Goal: Task Accomplishment & Management: Complete application form

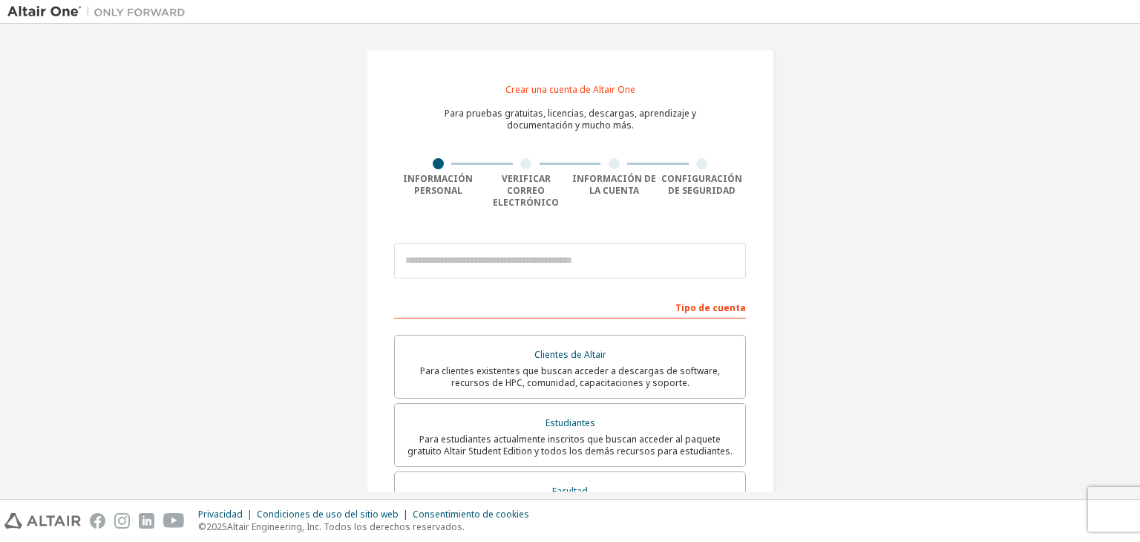
click at [826, 246] on div "Crear una cuenta de Altair One Para pruebas gratuitas, licencias, descargas, ap…" at bounding box center [569, 438] width 1125 height 814
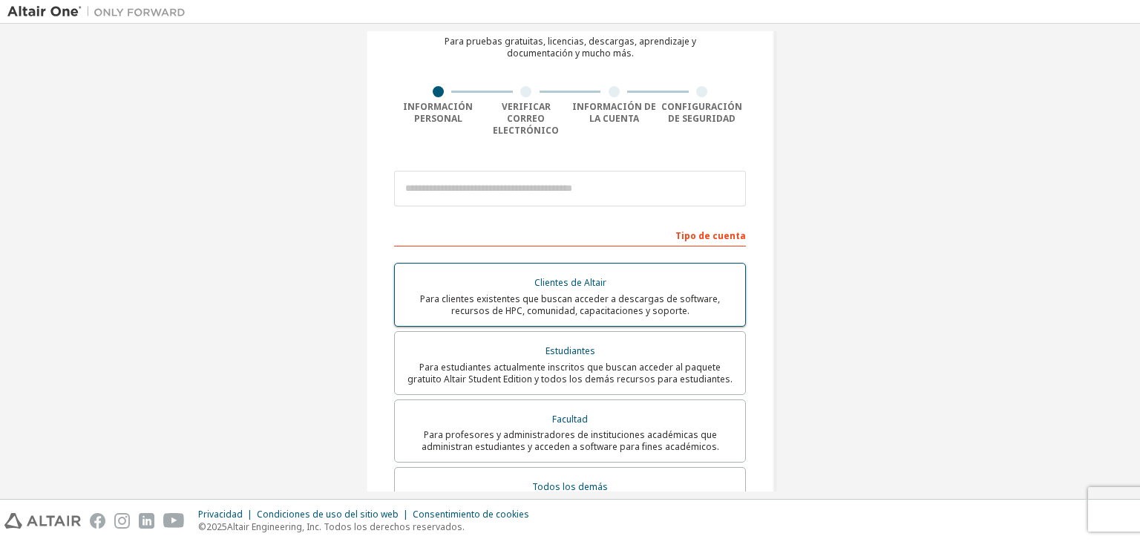
scroll to position [74, 0]
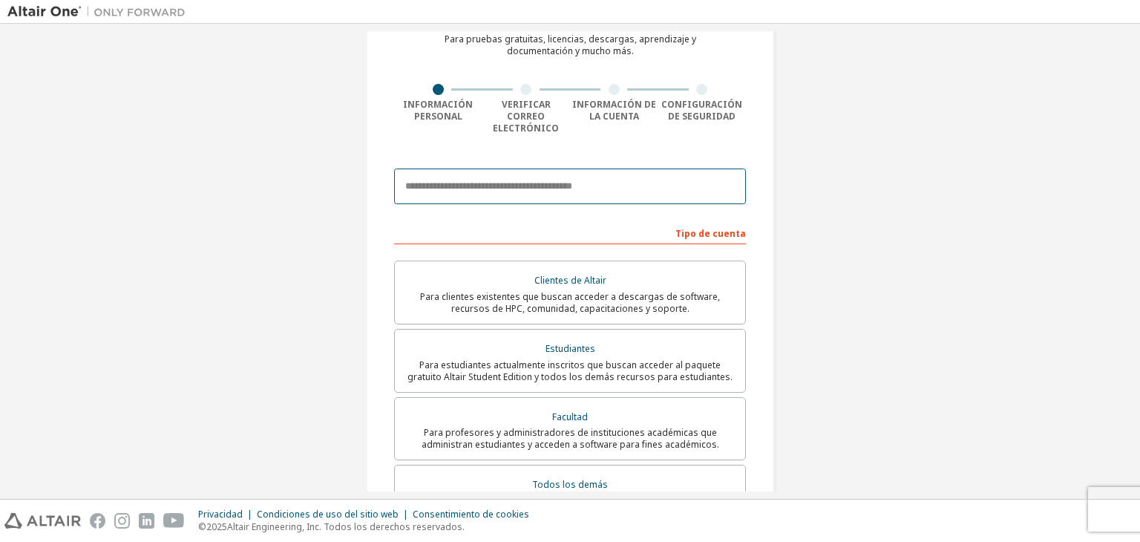
click at [588, 177] on input "email" at bounding box center [570, 186] width 352 height 36
type input "**********"
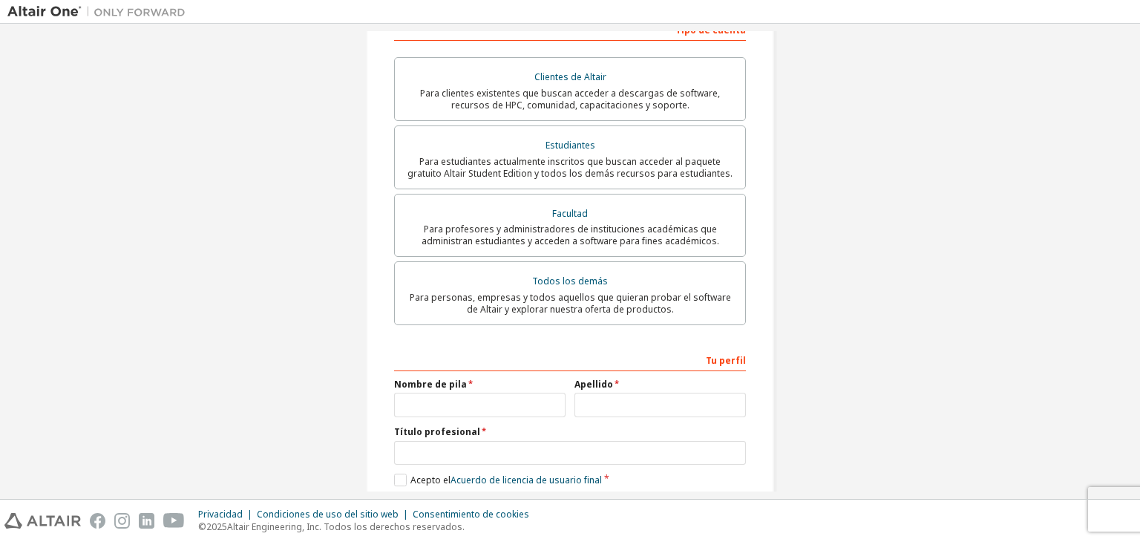
scroll to position [344, 0]
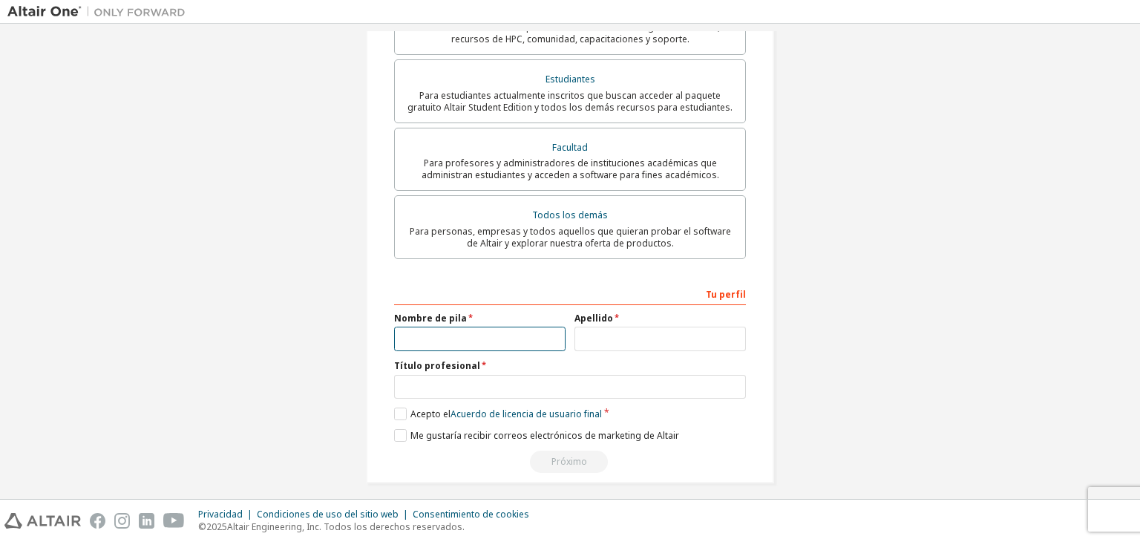
click at [505, 327] on input "text" at bounding box center [479, 339] width 171 height 24
type input "********"
type input "**********"
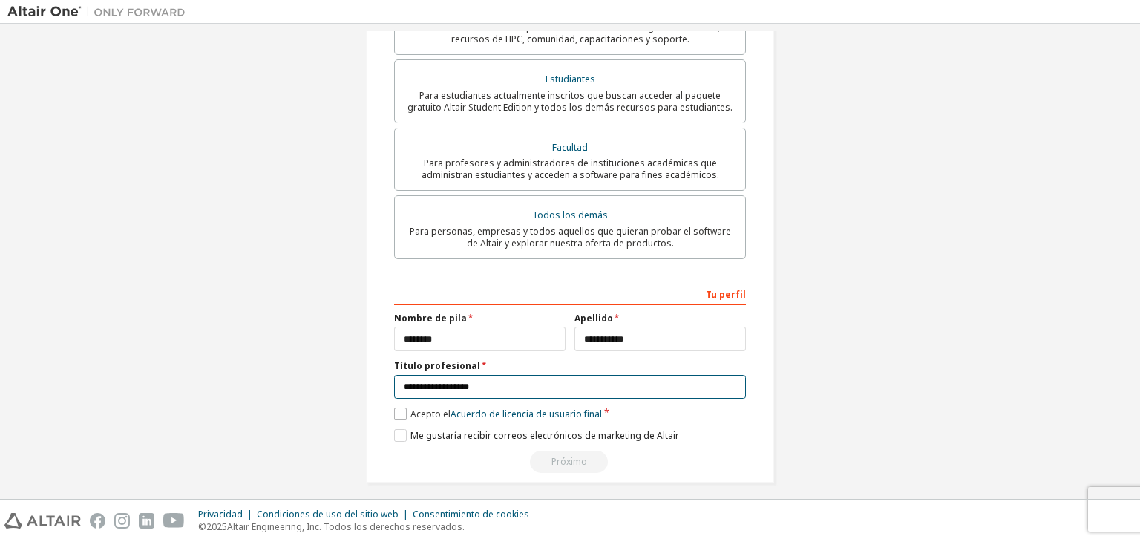
type input "**********"
click at [401, 407] on label "Acepto el Acuerdo de licencia de usuario final" at bounding box center [498, 413] width 208 height 13
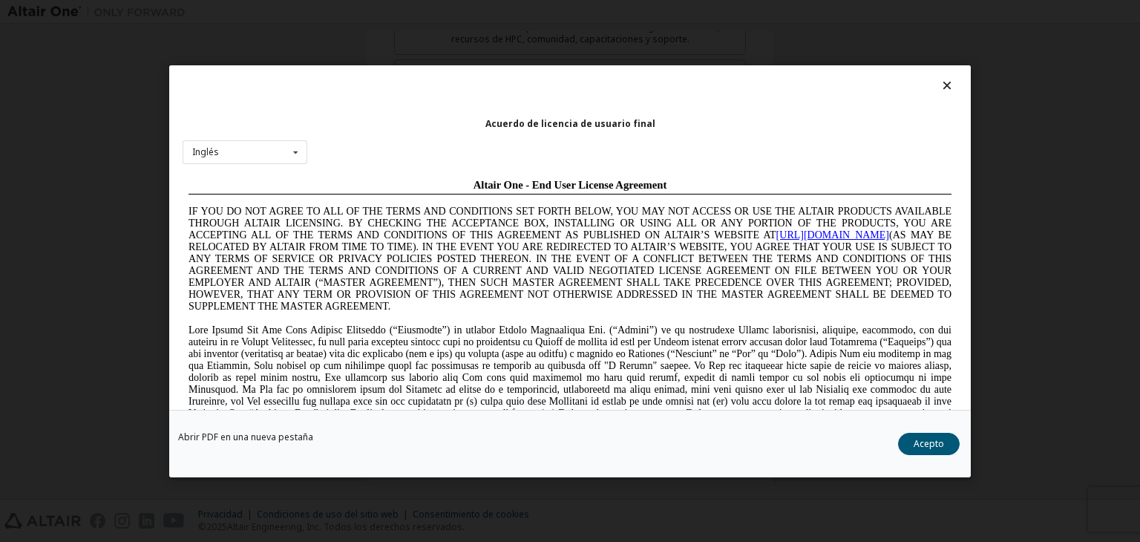
scroll to position [0, 0]
click at [273, 146] on div "Inglés [PERSON_NAME] [DEMOGRAPHIC_DATA] portugués" at bounding box center [245, 152] width 125 height 24
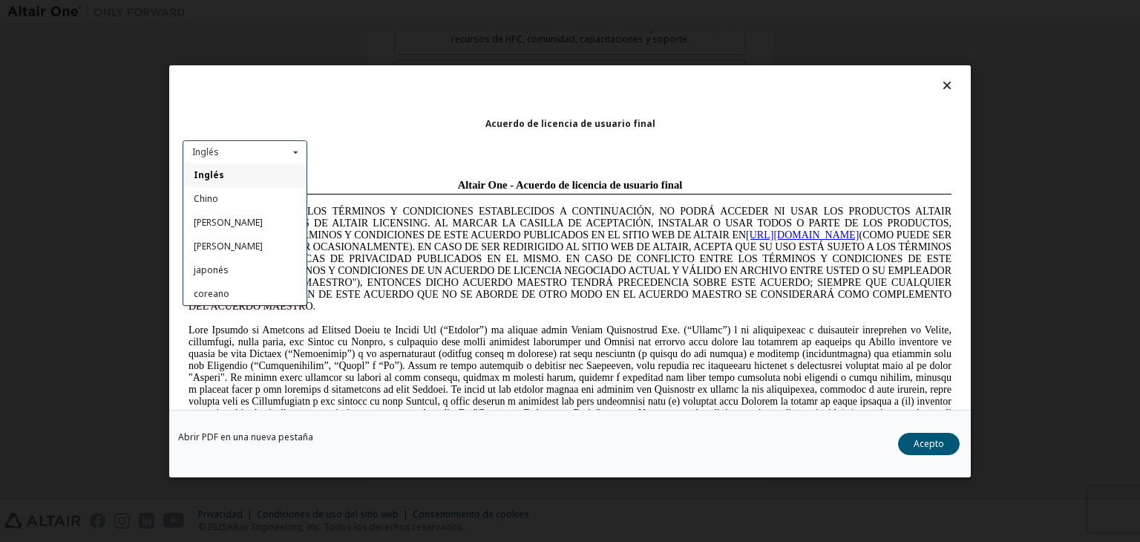
click at [245, 168] on div "Inglés" at bounding box center [244, 175] width 123 height 24
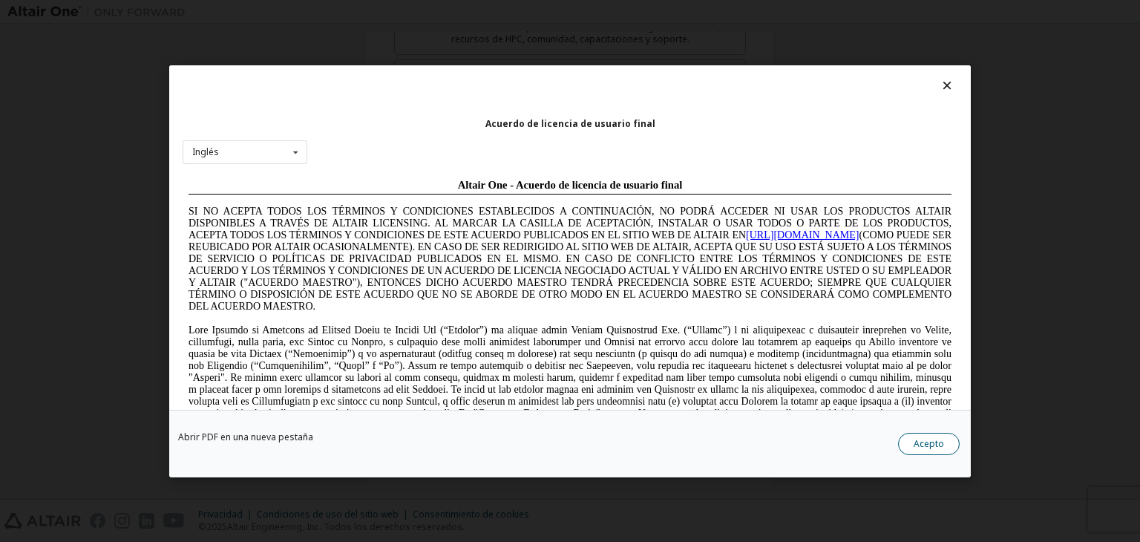
click at [933, 448] on font "Acepto" at bounding box center [929, 443] width 30 height 13
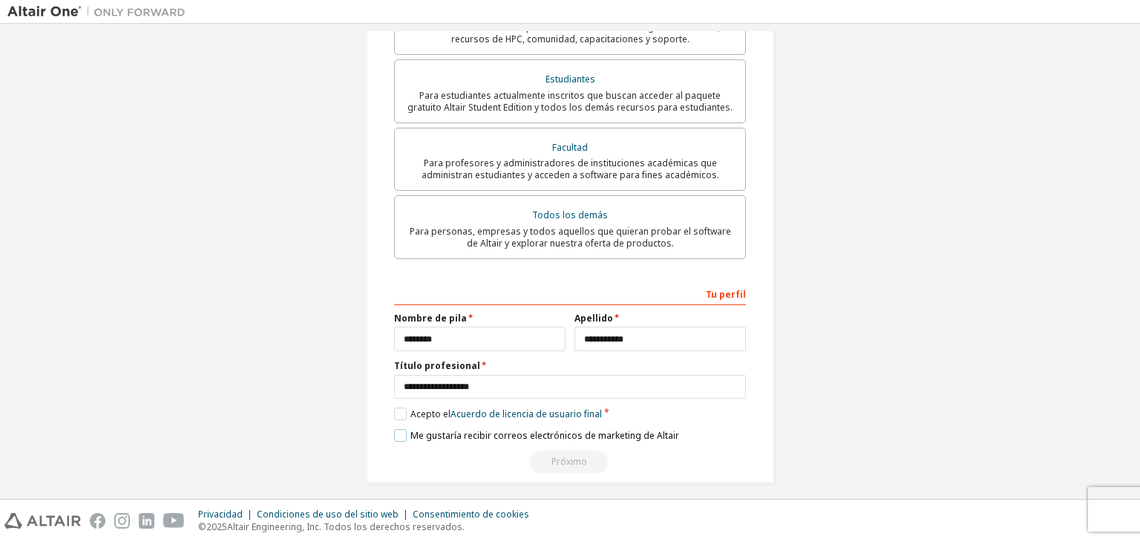
click at [398, 429] on label "Me gustaría recibir correos electrónicos de marketing de Altair" at bounding box center [536, 435] width 285 height 13
click at [585, 452] on div "Próximo" at bounding box center [570, 462] width 352 height 22
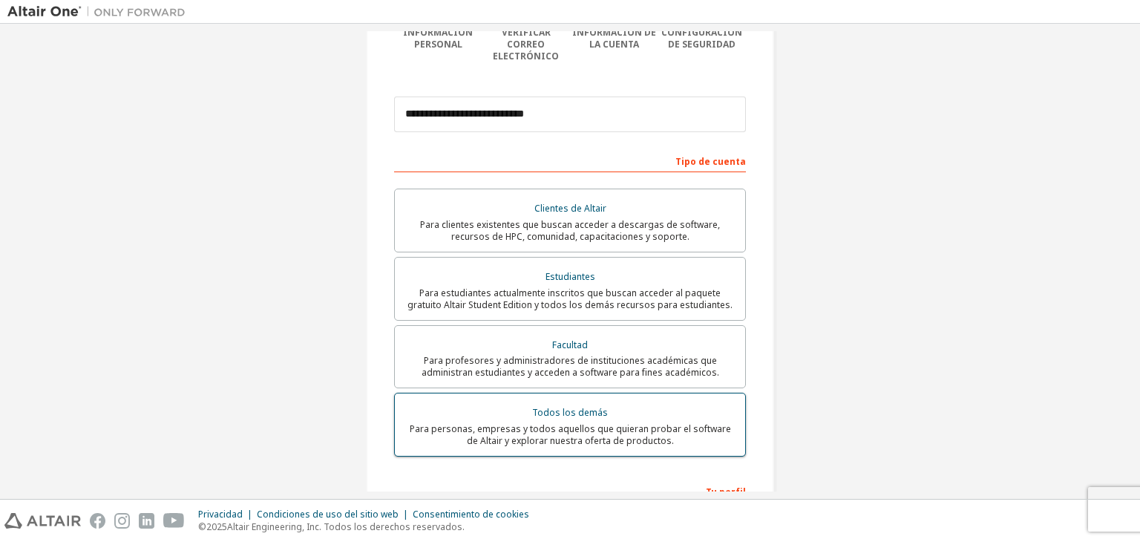
scroll to position [121, 0]
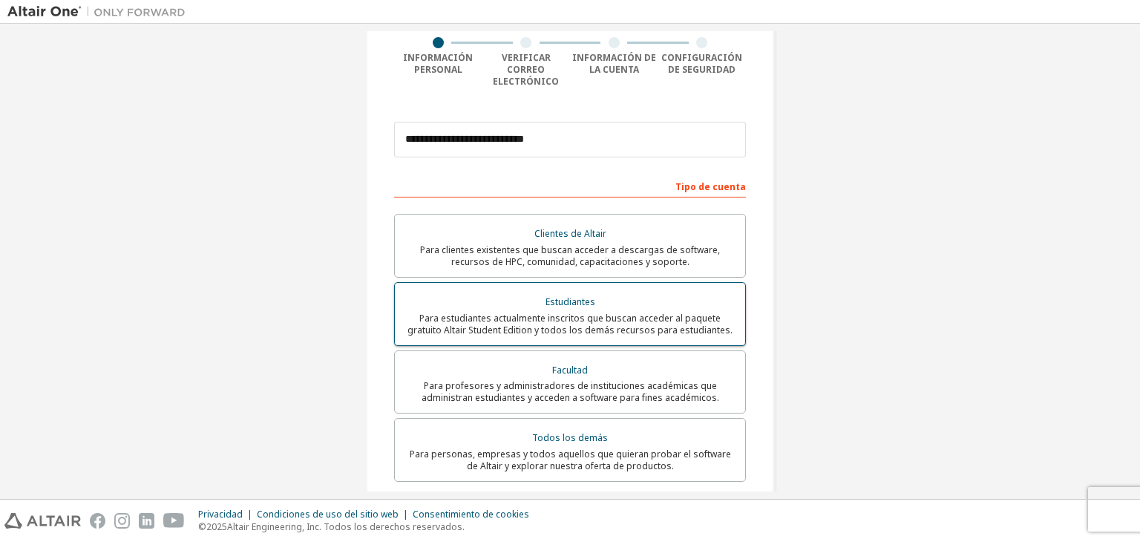
click at [635, 292] on div "Estudiantes" at bounding box center [570, 302] width 333 height 21
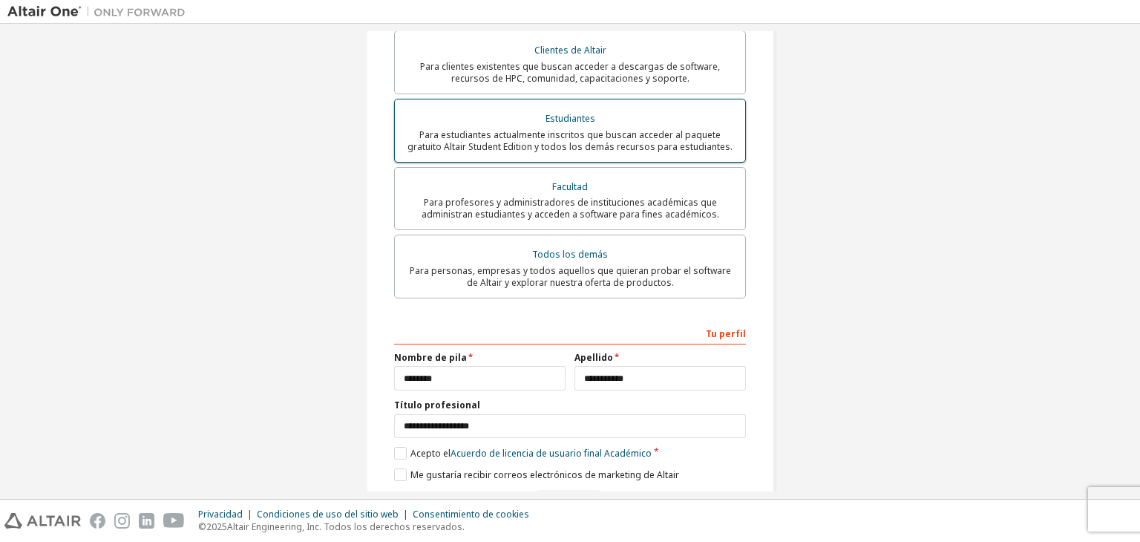
scroll to position [344, 0]
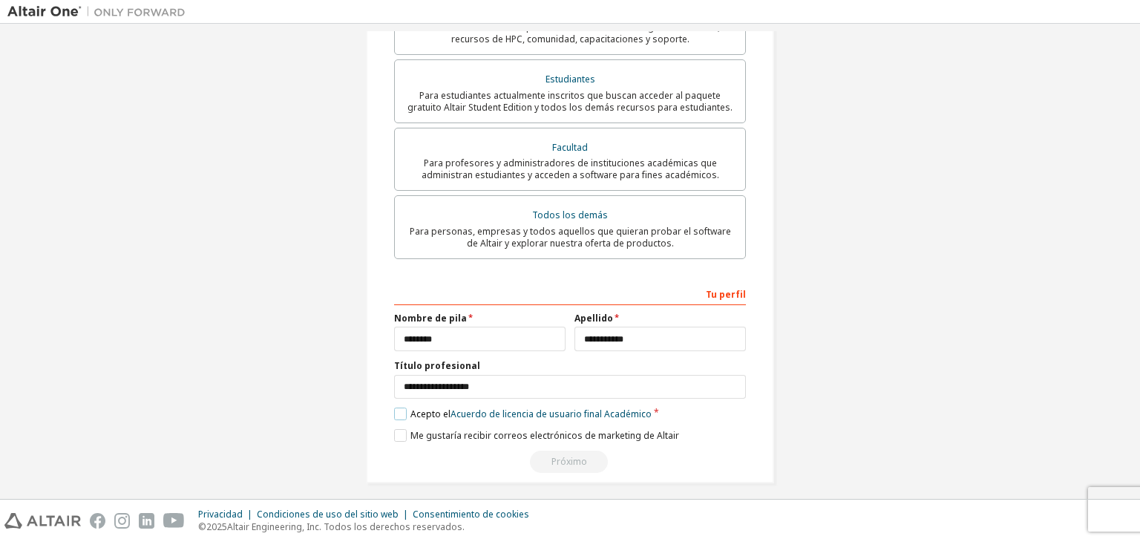
click at [402, 410] on label "Acepto el Acuerdo de licencia de usuario final Académico" at bounding box center [523, 413] width 258 height 13
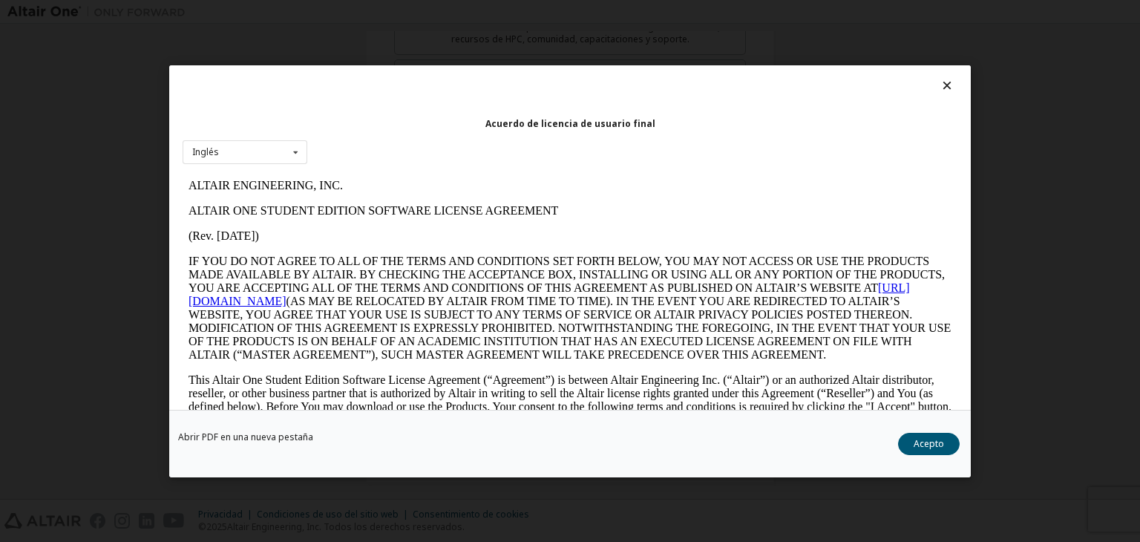
scroll to position [0, 0]
drag, startPoint x: 1113, startPoint y: 615, endPoint x: 772, endPoint y: 257, distance: 495.1
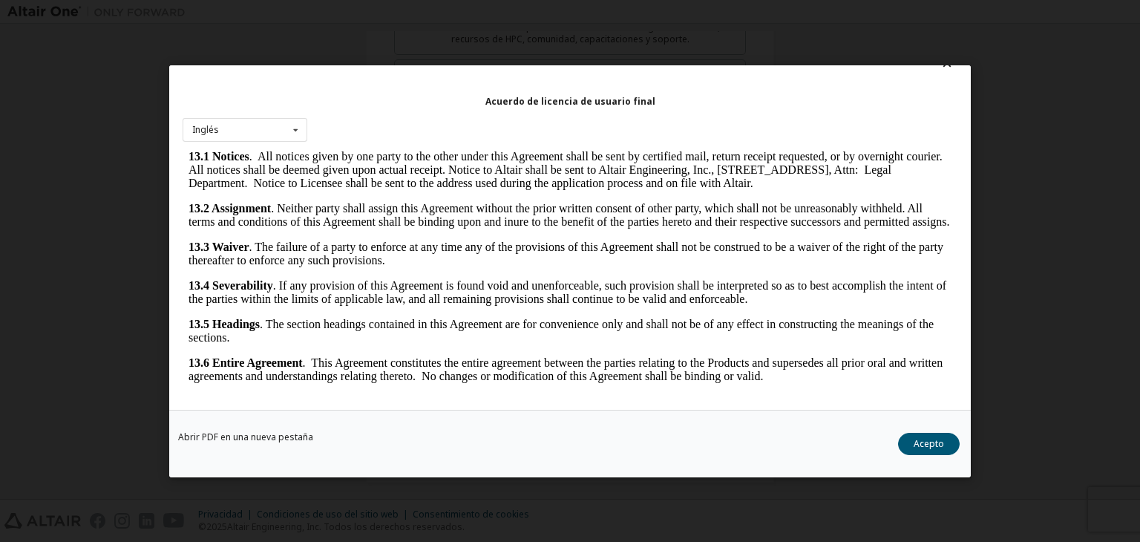
scroll to position [24, 0]
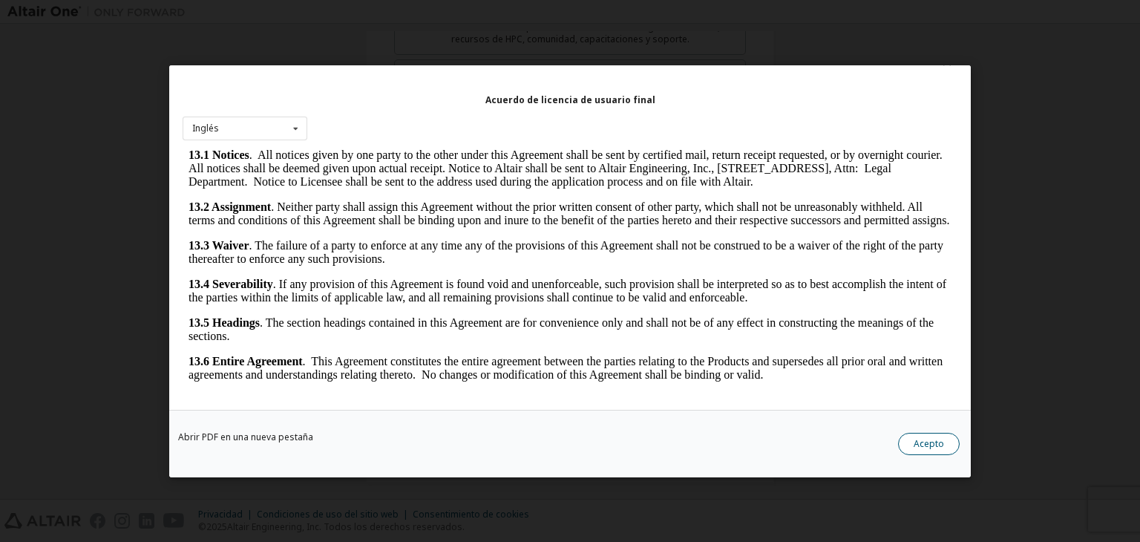
click at [923, 442] on font "Acepto" at bounding box center [929, 443] width 30 height 13
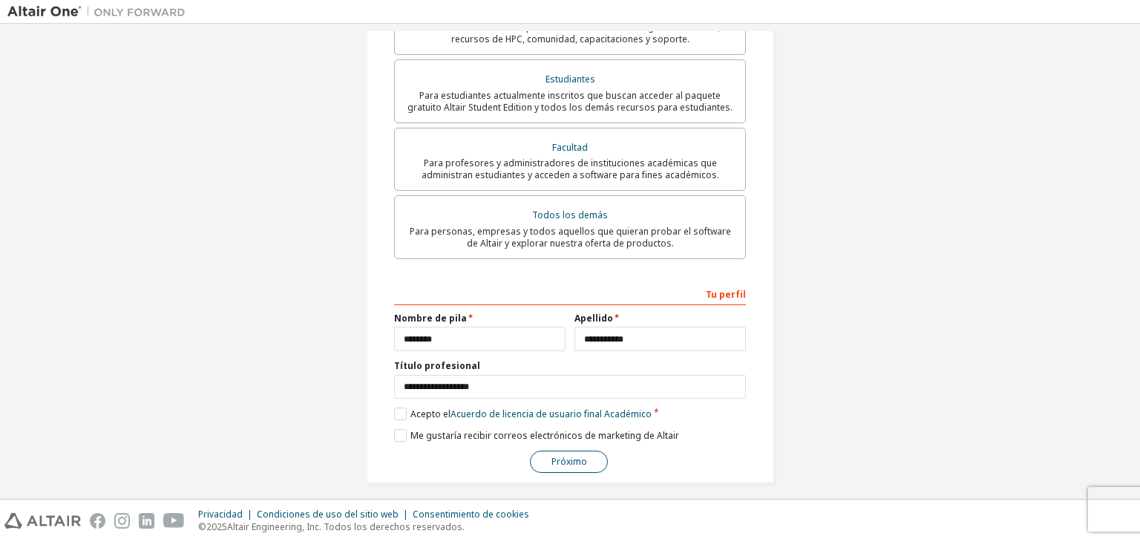
click at [585, 451] on button "Próximo" at bounding box center [569, 462] width 78 height 22
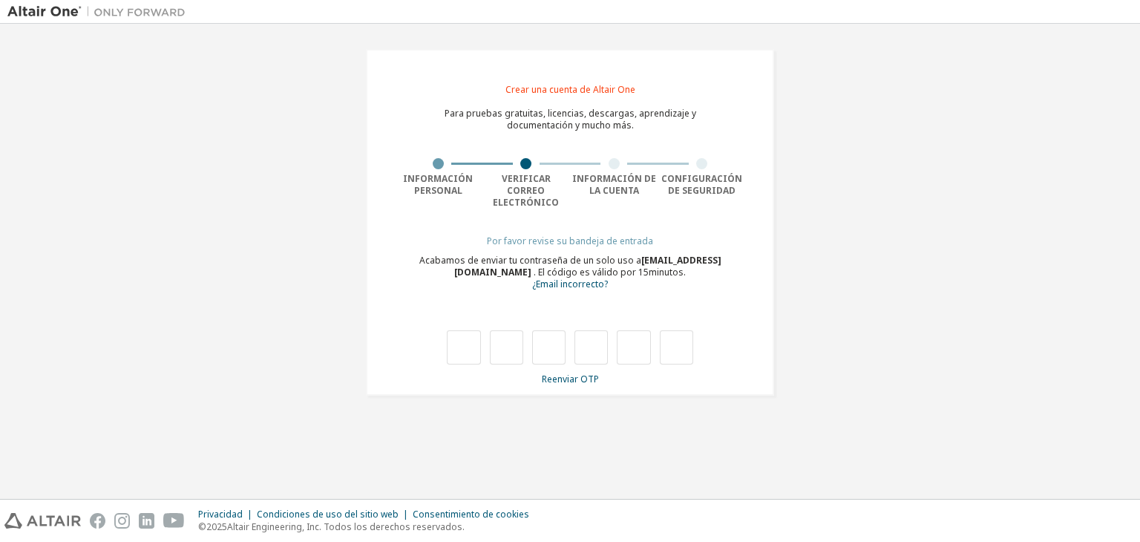
type input "*"
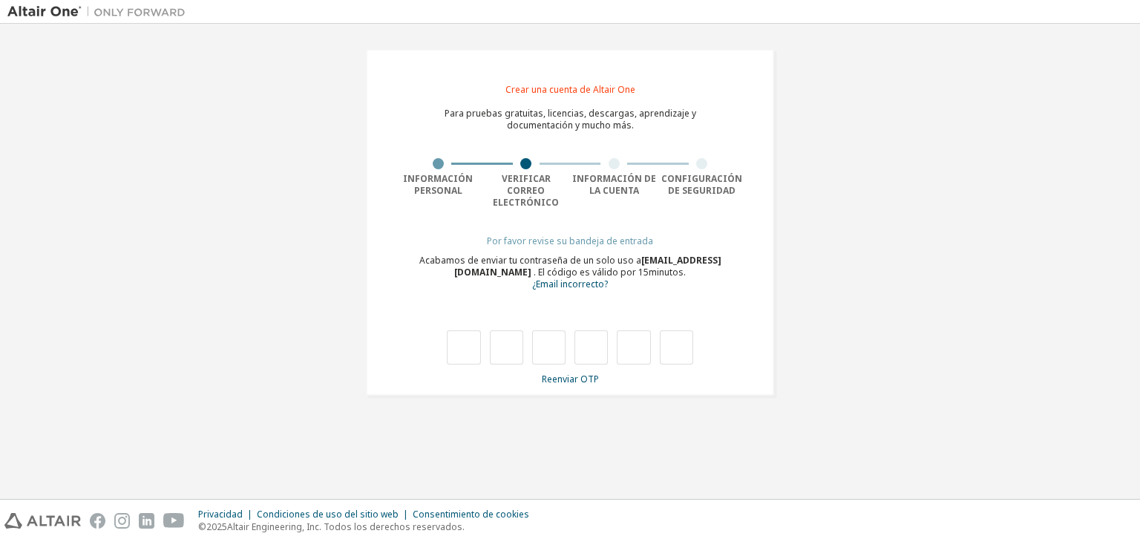
type input "*"
